Goal: Task Accomplishment & Management: Use online tool/utility

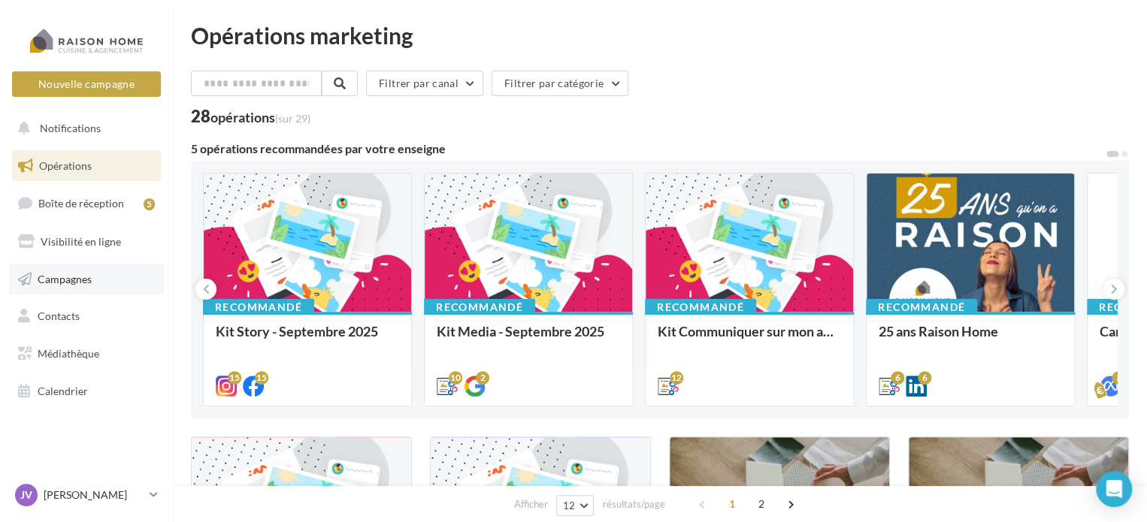
click at [90, 276] on span "Campagnes" at bounding box center [65, 278] width 54 height 13
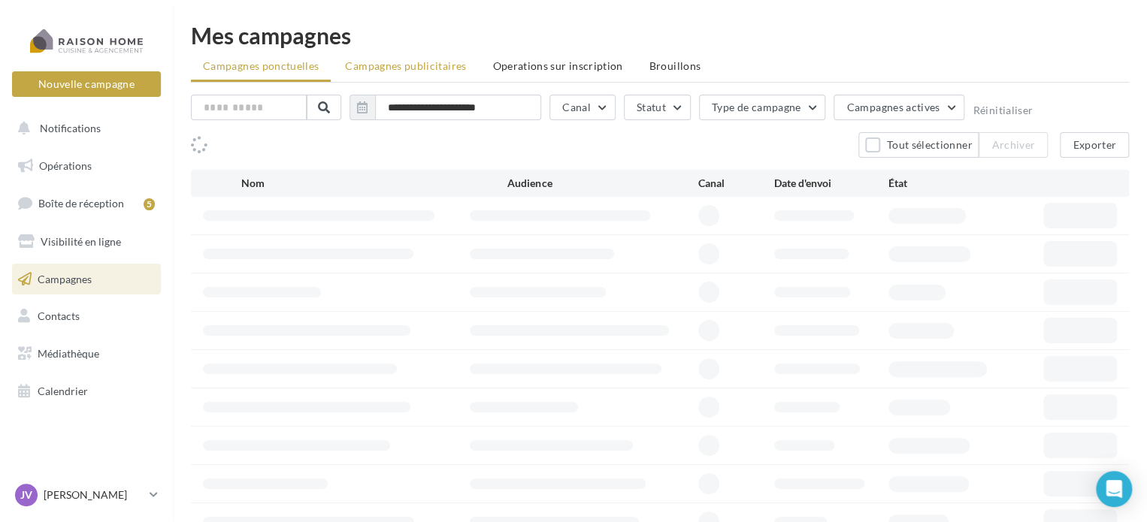
click at [398, 65] on span "Campagnes publicitaires" at bounding box center [405, 65] width 121 height 13
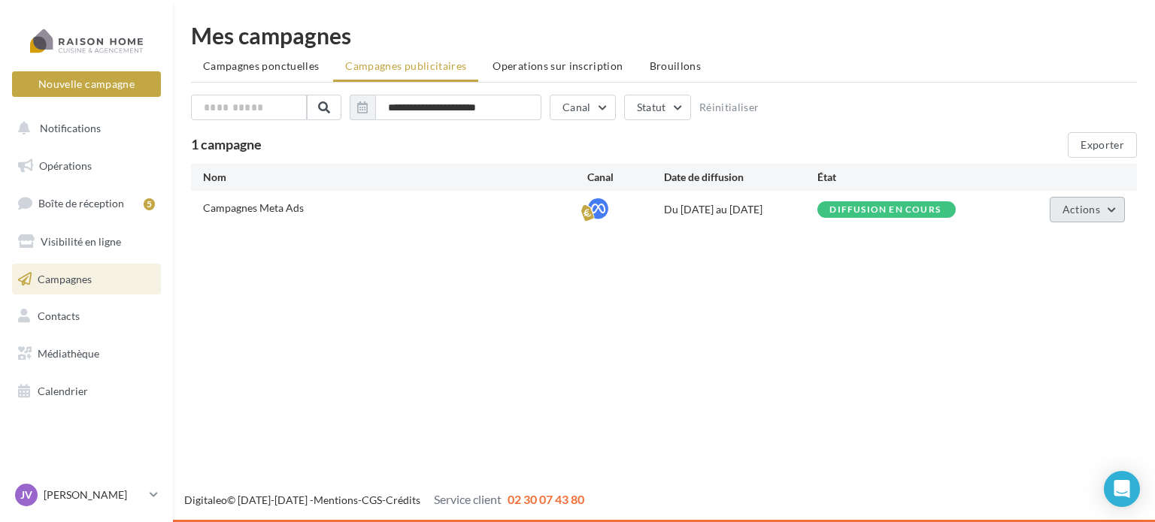
click at [1076, 204] on span "Actions" at bounding box center [1081, 209] width 38 height 13
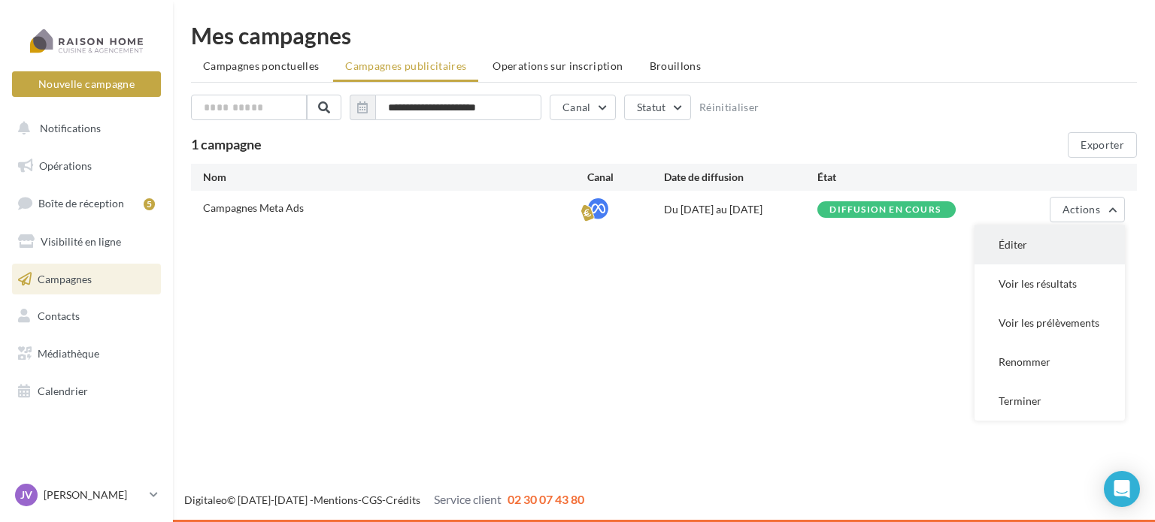
click at [1029, 246] on button "Éditer" at bounding box center [1049, 244] width 150 height 39
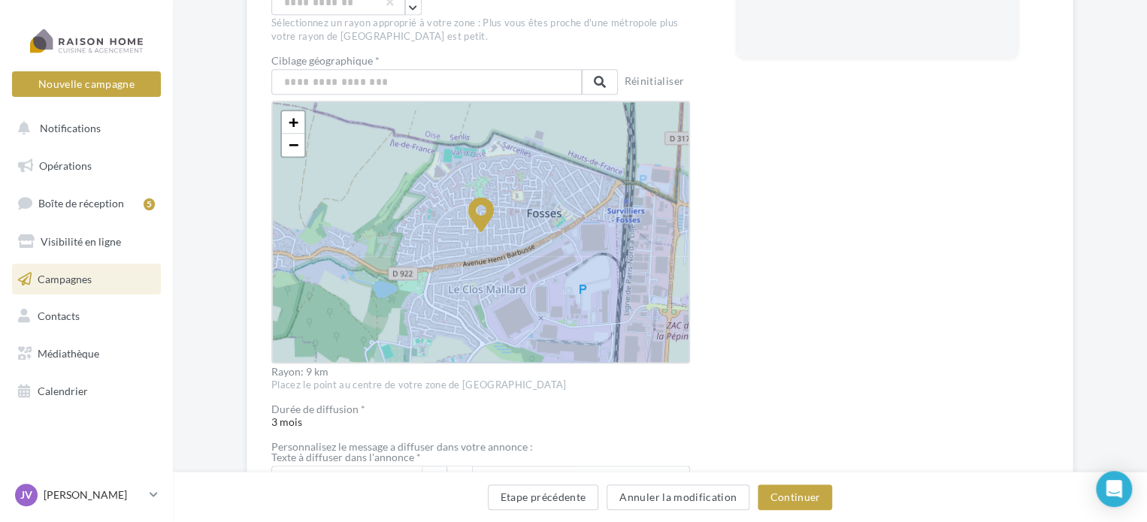
scroll to position [421, 0]
click at [289, 138] on span "−" at bounding box center [294, 144] width 10 height 19
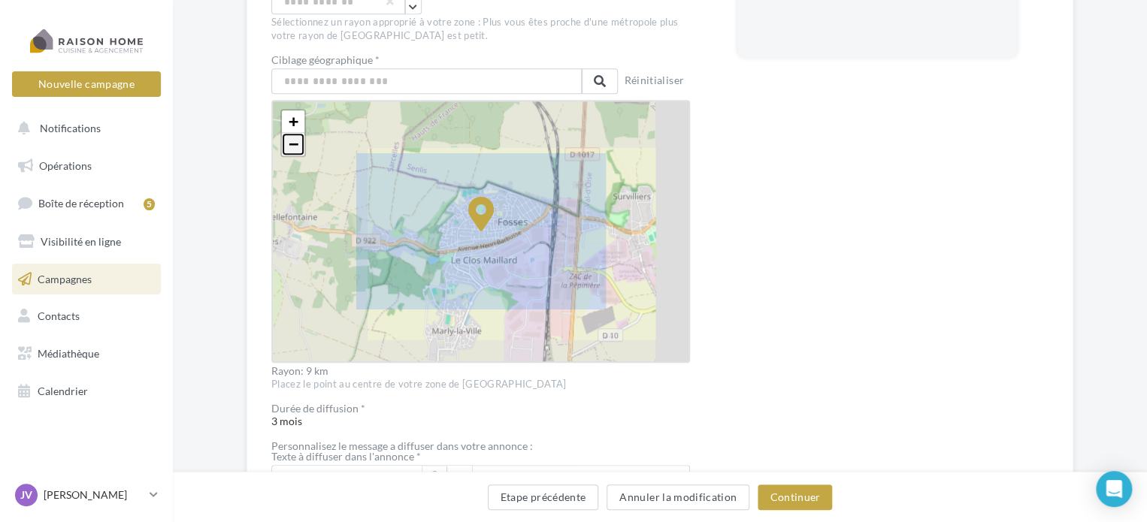
click at [289, 138] on span "−" at bounding box center [294, 144] width 10 height 19
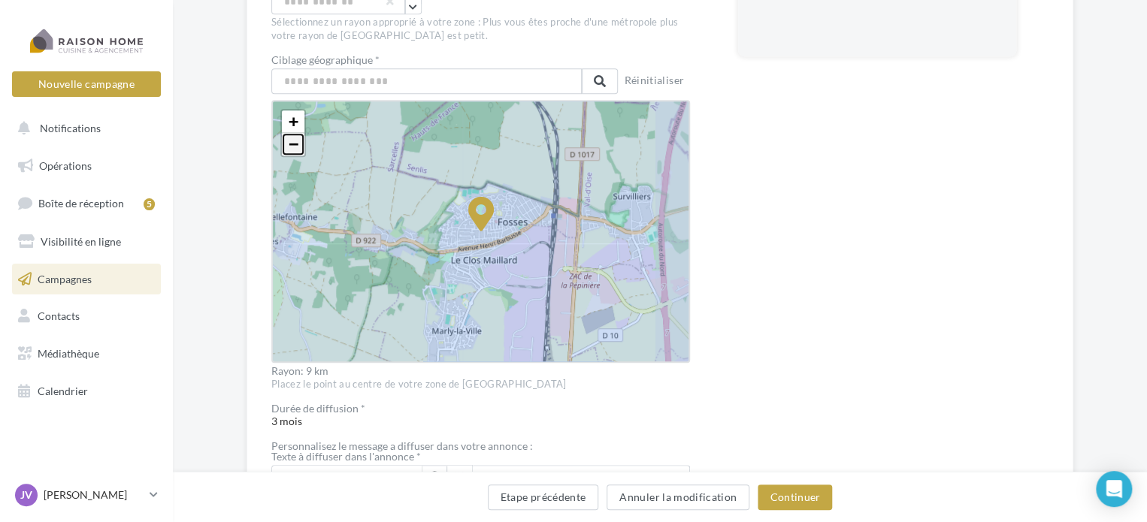
click at [289, 139] on span "−" at bounding box center [294, 144] width 10 height 19
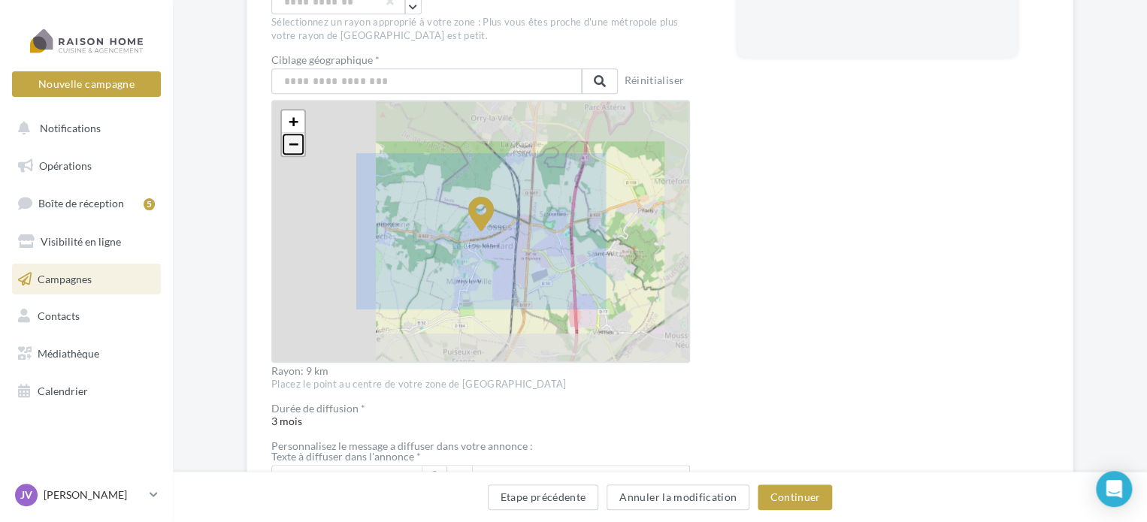
click at [289, 139] on span "−" at bounding box center [294, 144] width 10 height 19
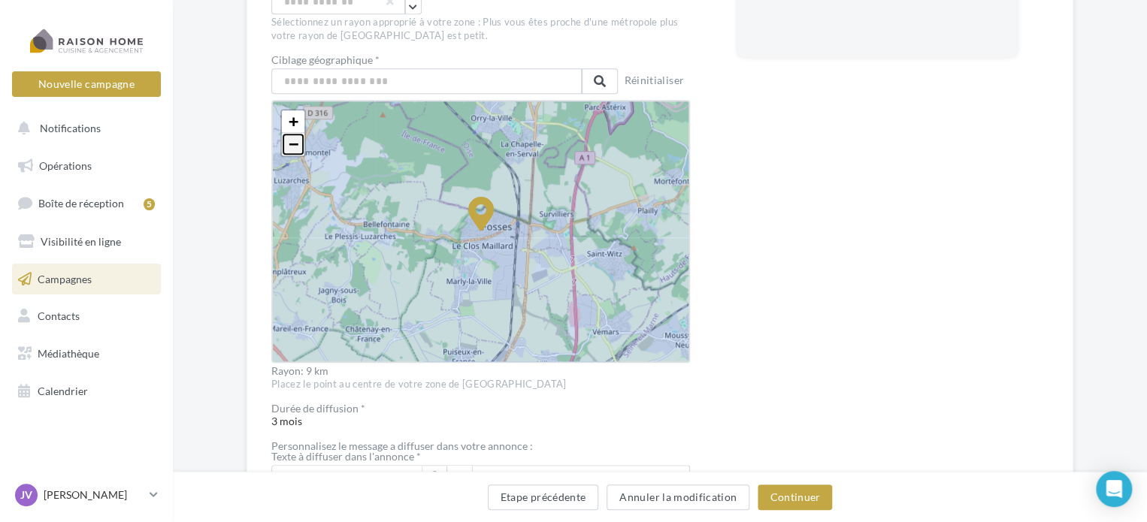
click at [289, 139] on span "−" at bounding box center [294, 144] width 10 height 19
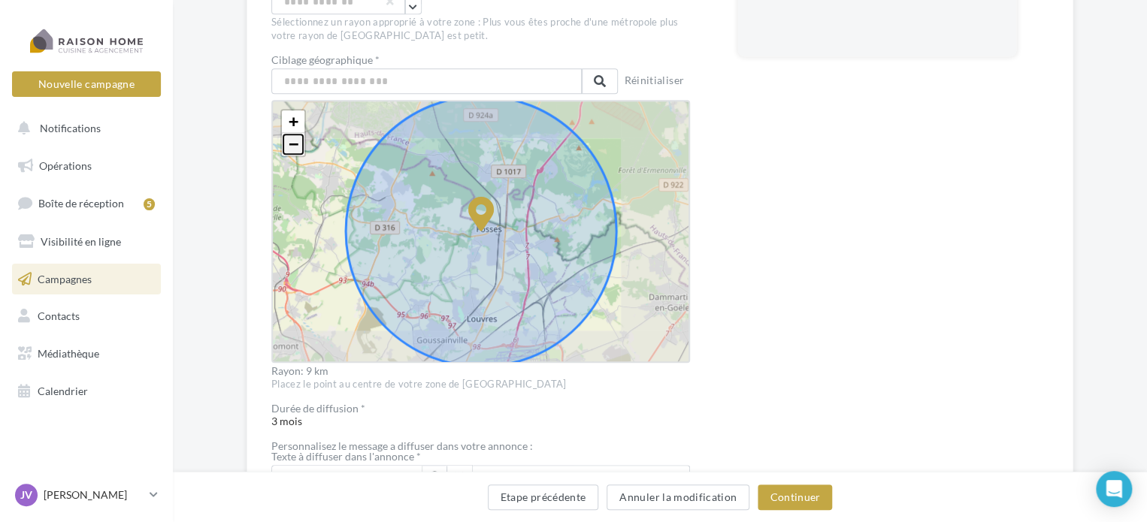
click at [289, 139] on span "−" at bounding box center [294, 144] width 10 height 19
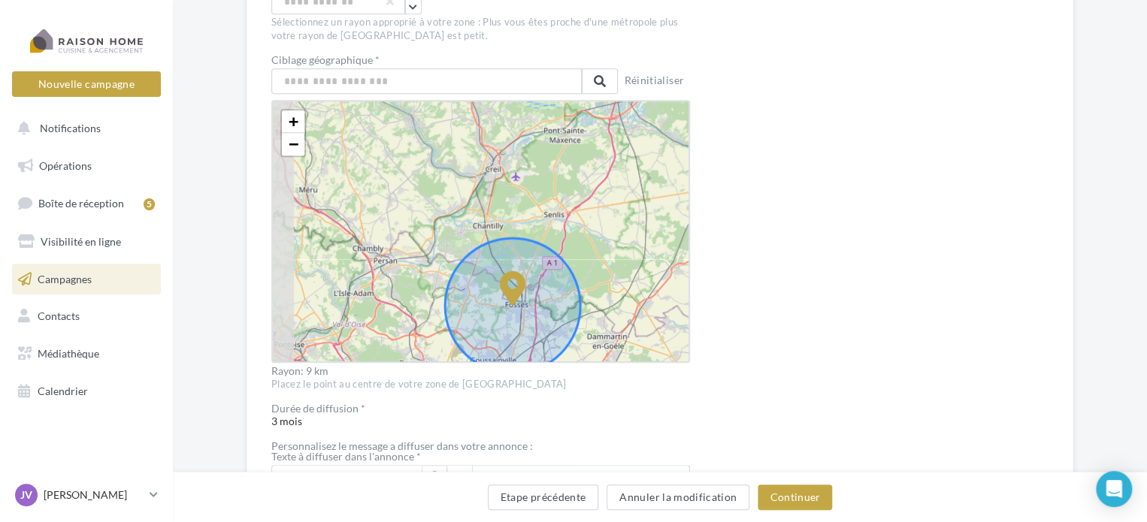
drag, startPoint x: 514, startPoint y: 151, endPoint x: 544, endPoint y: 225, distance: 80.3
click at [544, 225] on div "+ − Leaflet" at bounding box center [480, 231] width 419 height 263
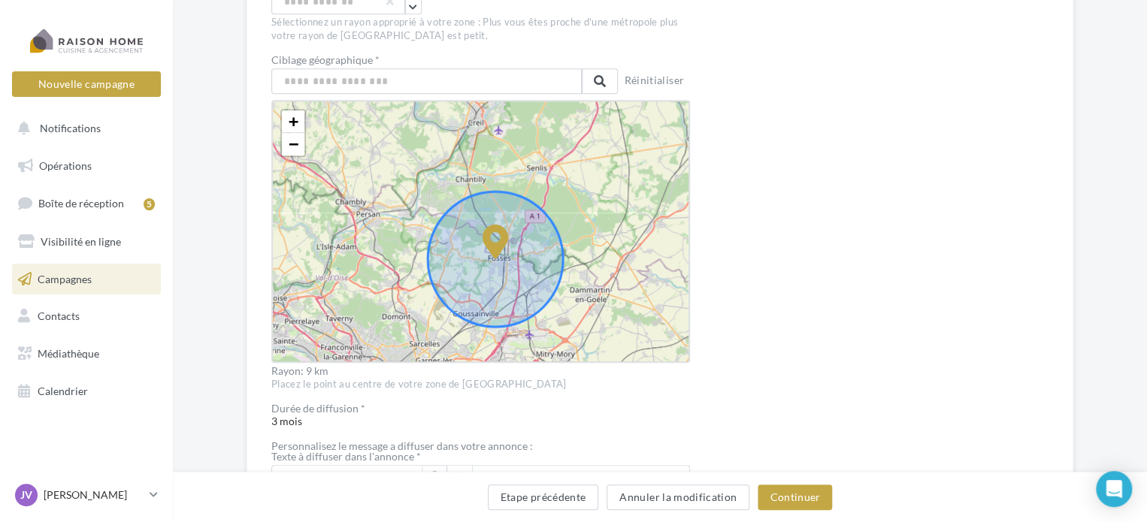
drag, startPoint x: 611, startPoint y: 274, endPoint x: 595, endPoint y: 228, distance: 49.2
click at [595, 228] on div "+ − Leaflet" at bounding box center [480, 231] width 419 height 263
click at [818, 330] on div "Prévisualisation La prévisualisation est non-contractuelle" at bounding box center [893, 328] width 310 height 1143
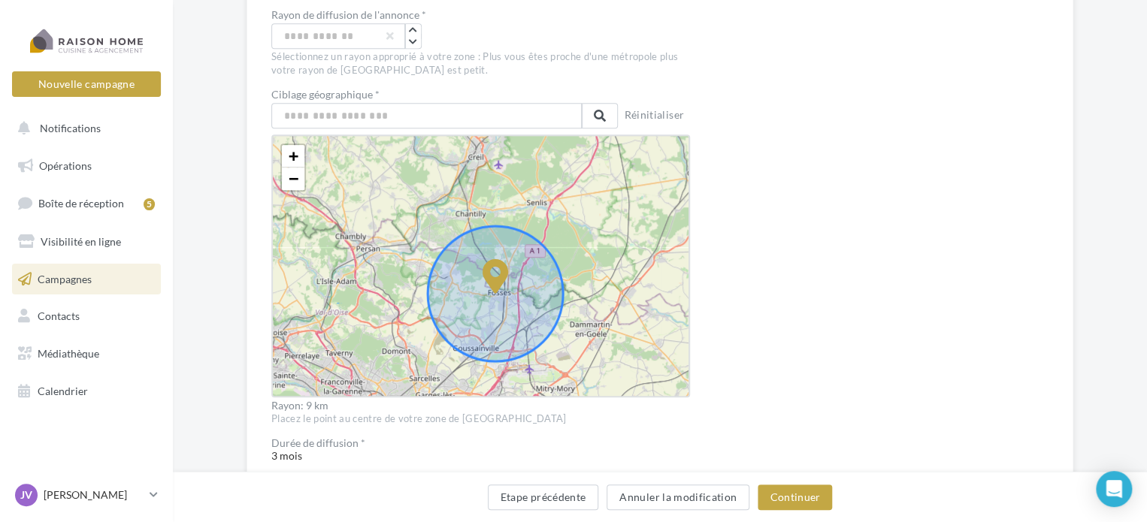
scroll to position [385, 0]
click at [409, 44] on icon "button" at bounding box center [413, 43] width 8 height 9
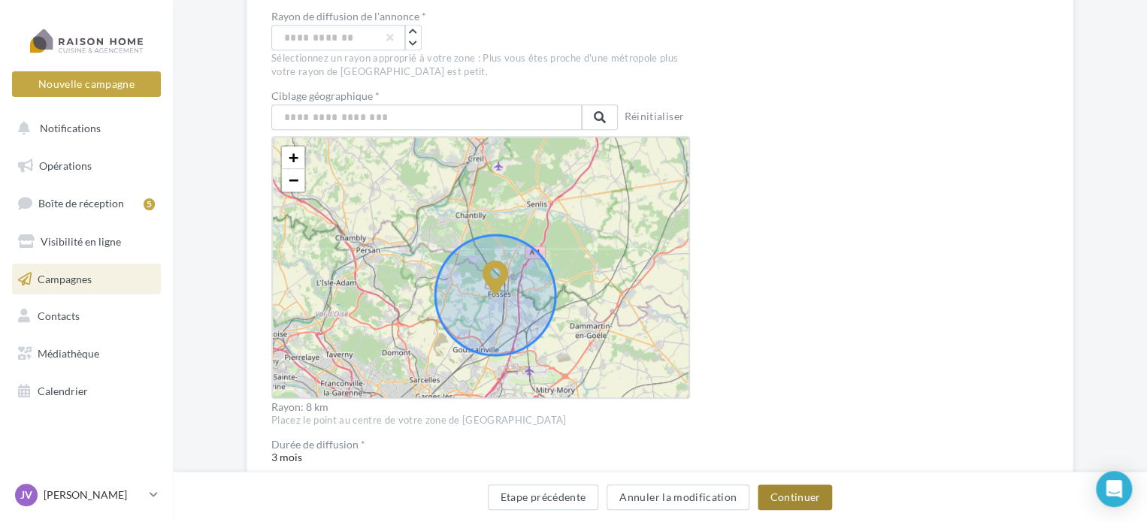
click at [791, 493] on button "Continuer" at bounding box center [795, 498] width 74 height 26
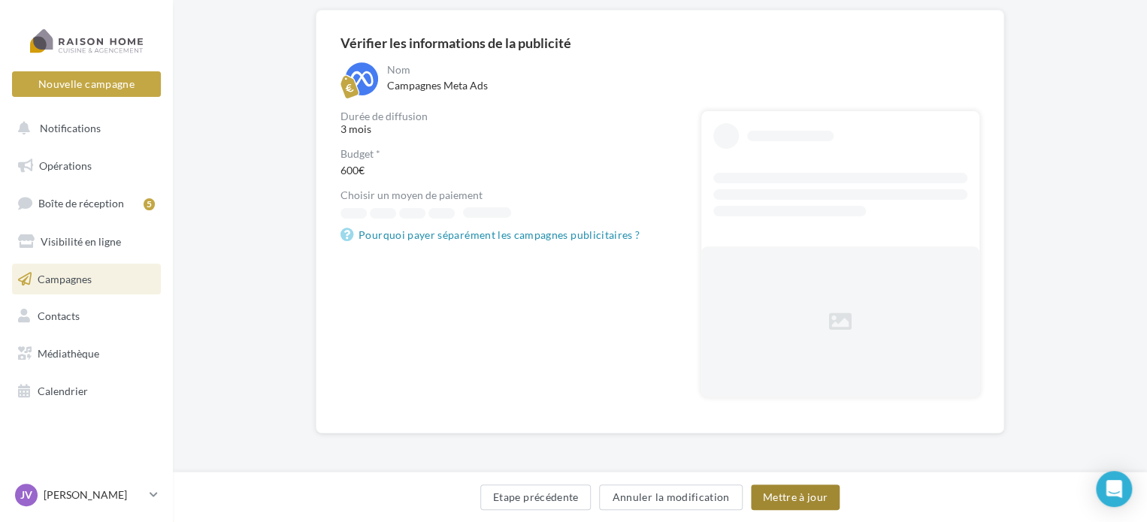
scroll to position [115, 0]
click at [788, 495] on button "Mettre à jour" at bounding box center [795, 498] width 89 height 26
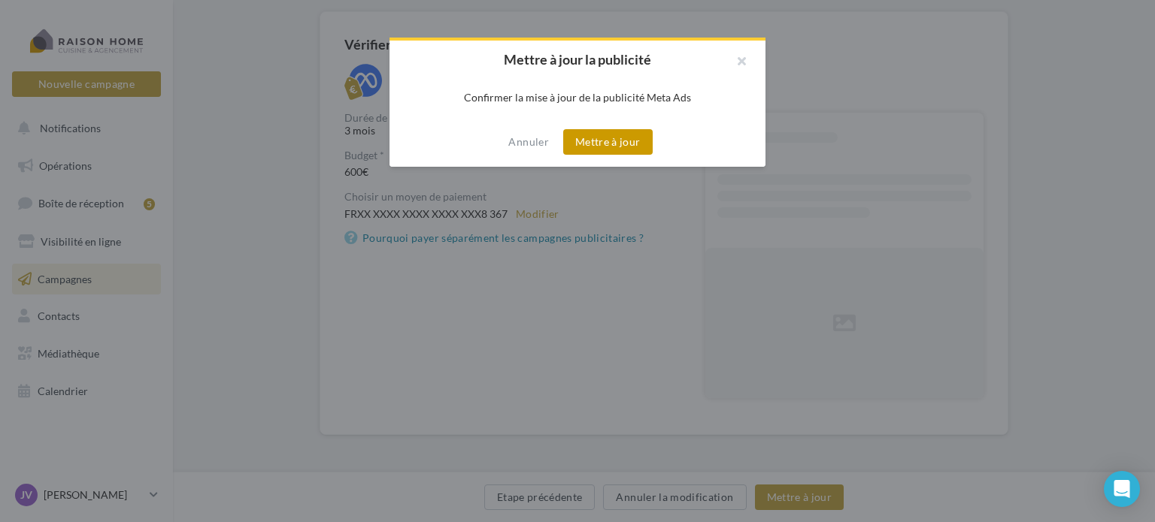
click at [620, 151] on button "Mettre à jour" at bounding box center [607, 142] width 89 height 26
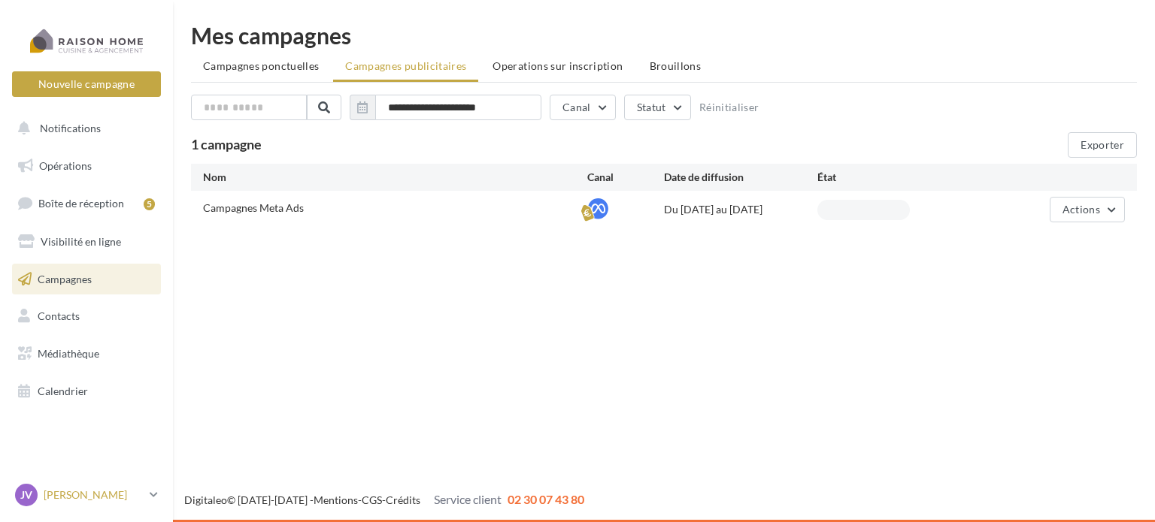
click at [92, 498] on p "[PERSON_NAME]" at bounding box center [94, 495] width 100 height 15
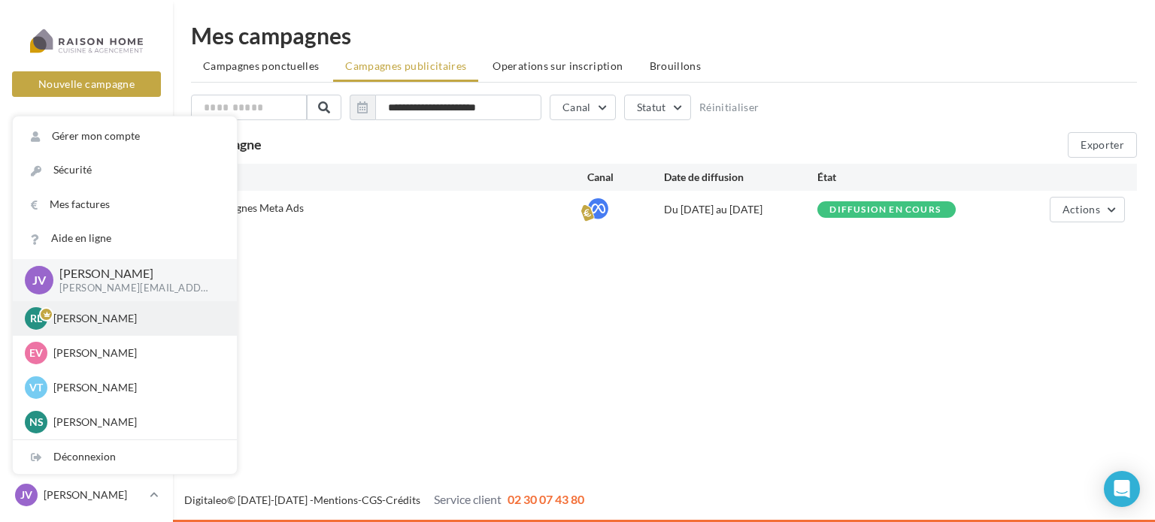
click at [107, 313] on p "[PERSON_NAME]" at bounding box center [135, 318] width 165 height 15
